Goal: Task Accomplishment & Management: Manage account settings

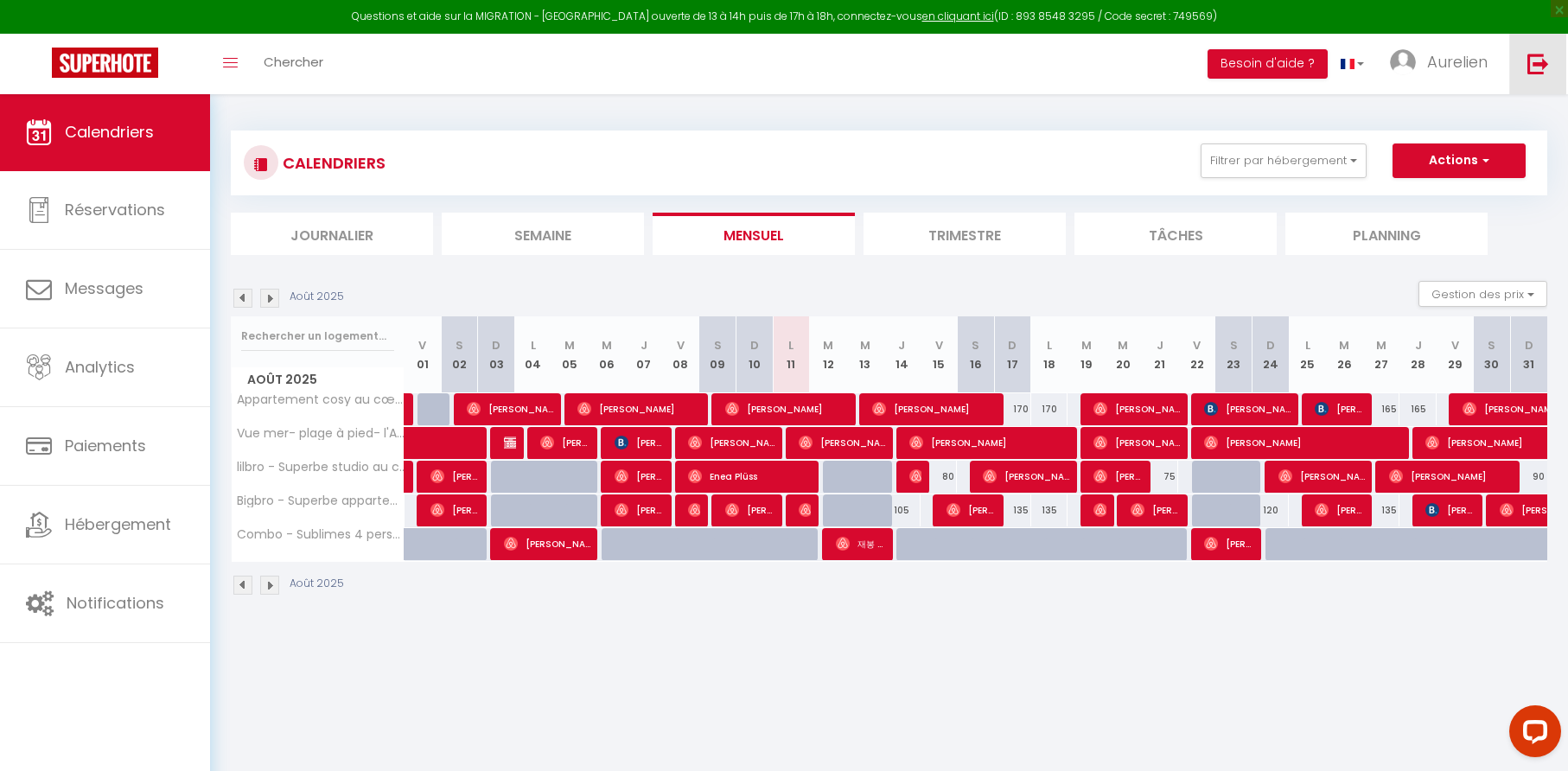
click at [1536, 61] on img at bounding box center [1537, 63] width 21 height 21
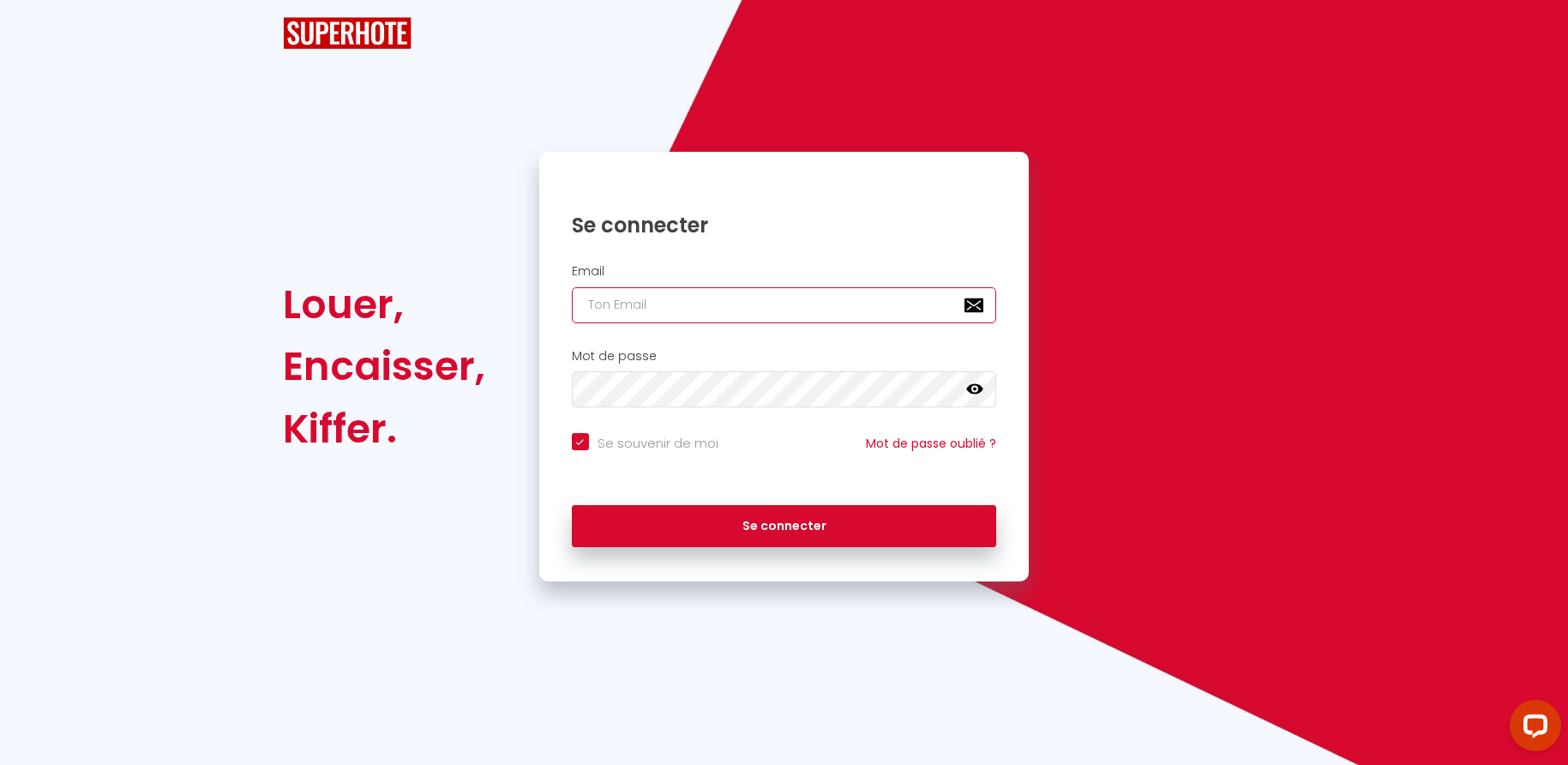
checkbox input "true"
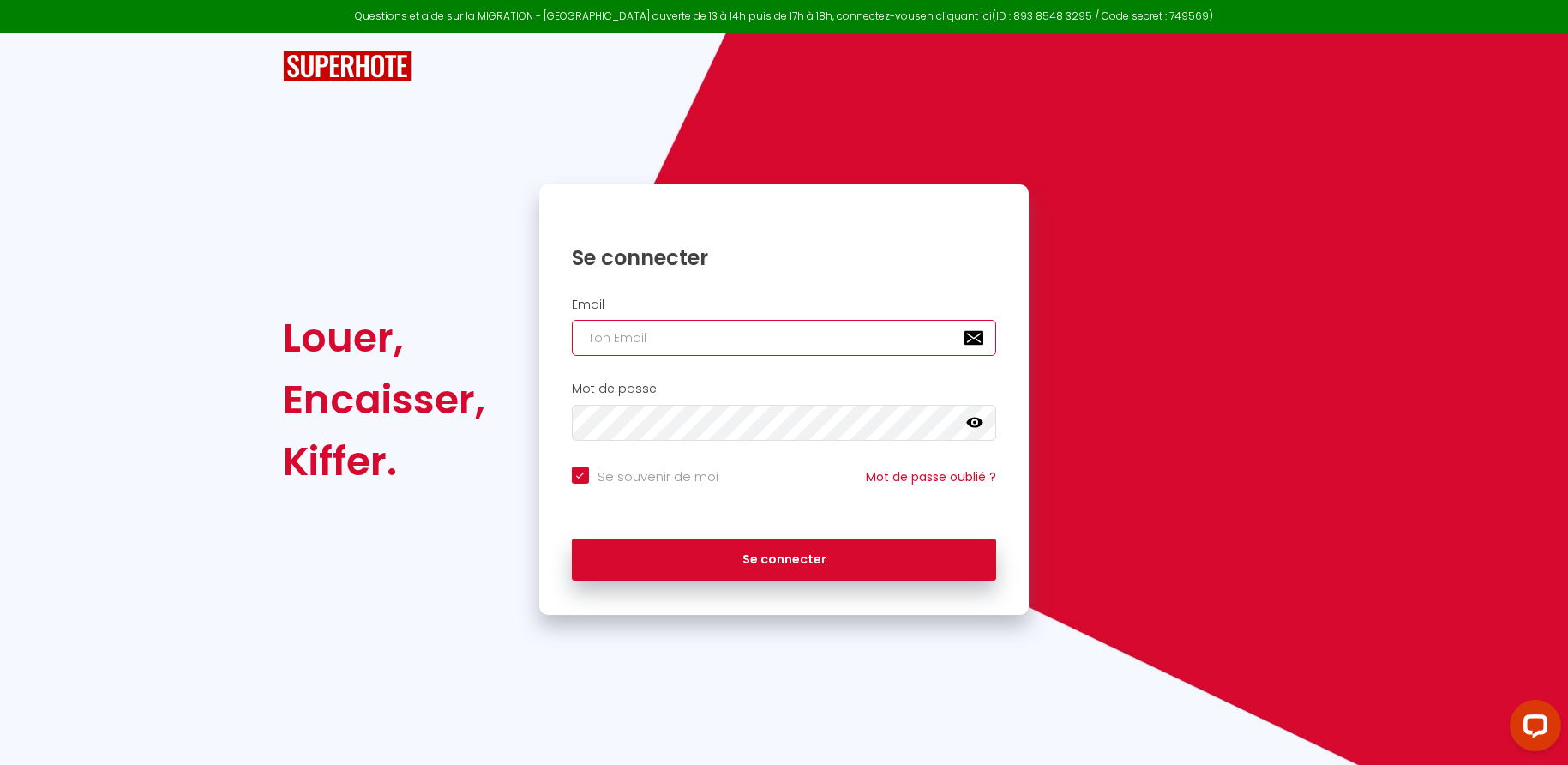
type input "a"
checkbox input "true"
type input "at"
checkbox input "true"
type input "atl"
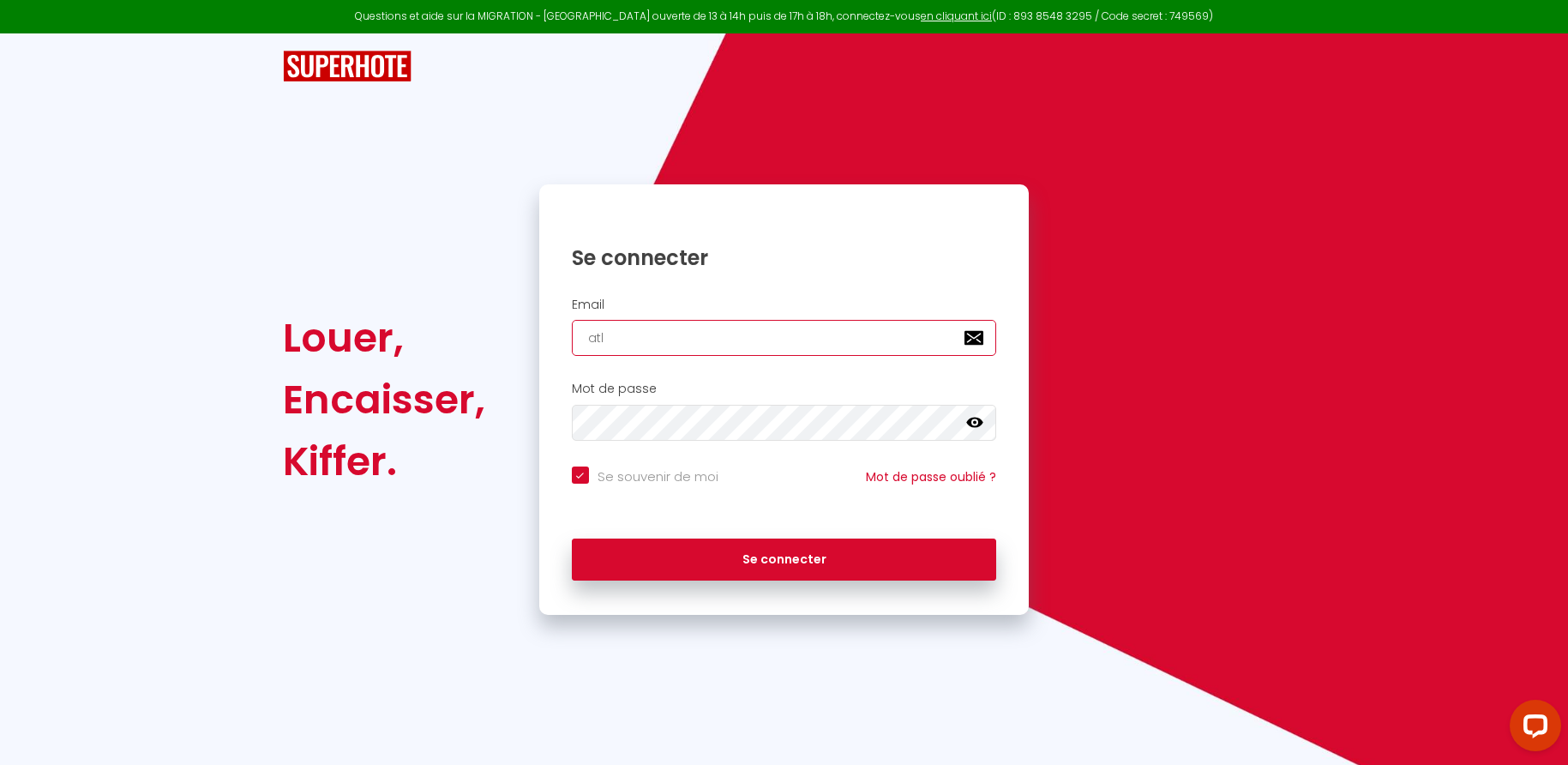
checkbox input "true"
type input "atla"
checkbox input "true"
type input "[EMAIL_ADDRESS][DOMAIN_NAME]"
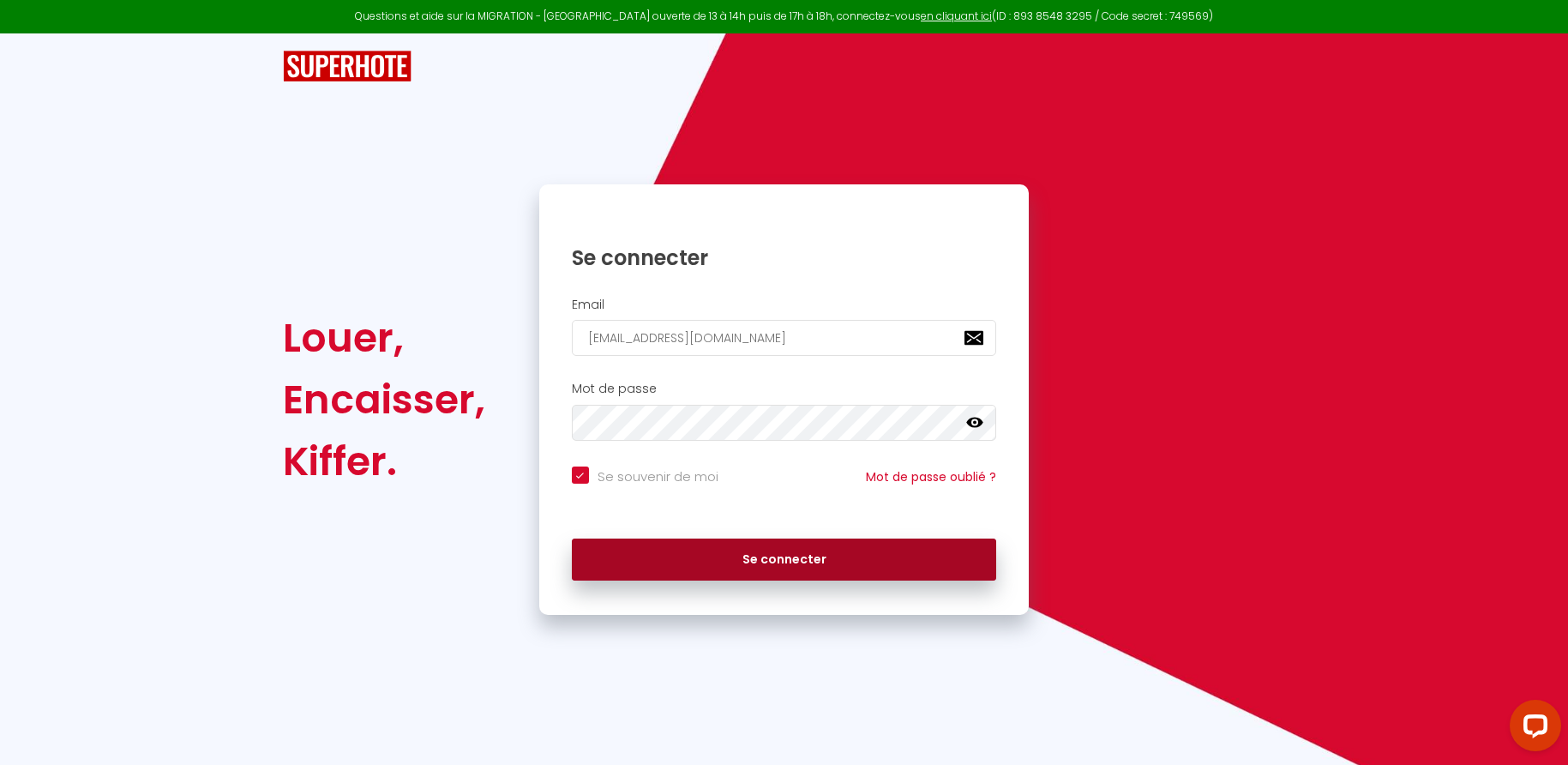
click at [754, 560] on button "Se connecter" at bounding box center [785, 560] width 425 height 43
checkbox input "true"
